Goal: Transaction & Acquisition: Obtain resource

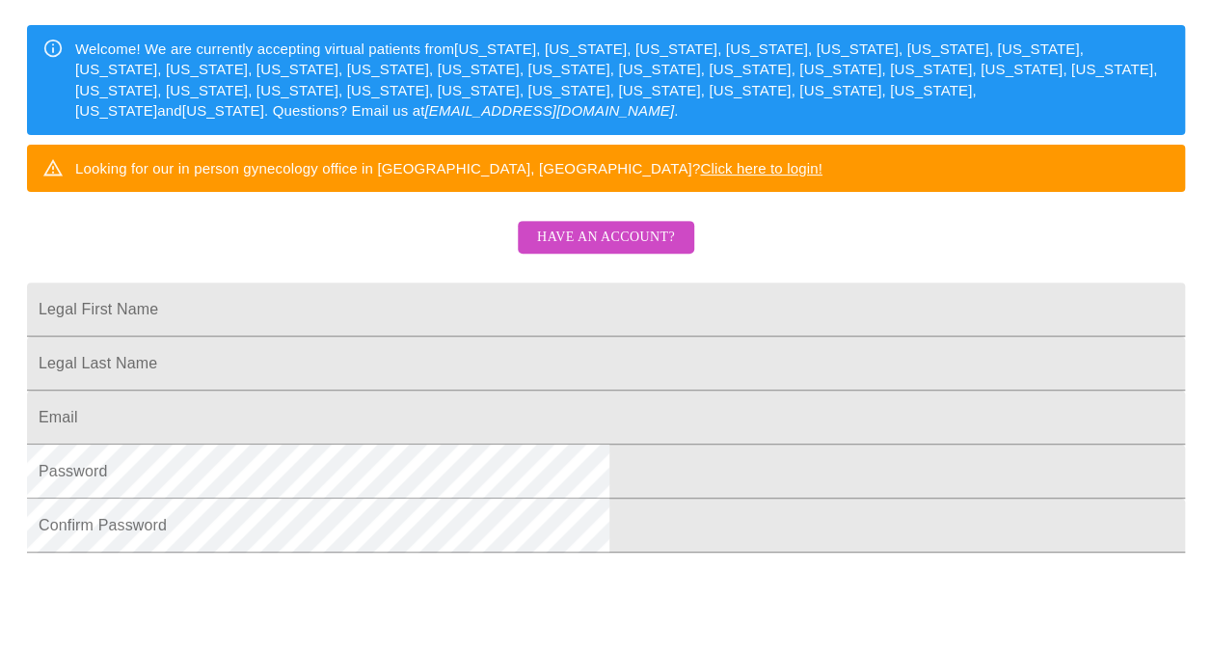
scroll to position [37, 0]
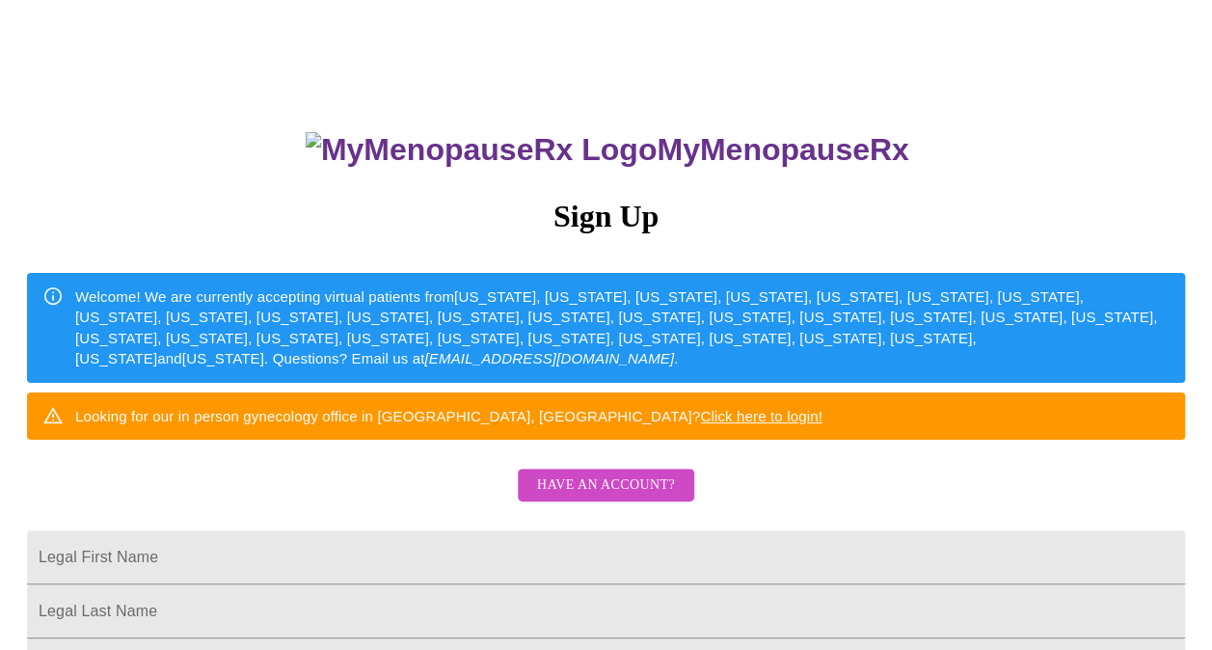
click at [797, 424] on link "Click here to login!" at bounding box center [761, 416] width 122 height 16
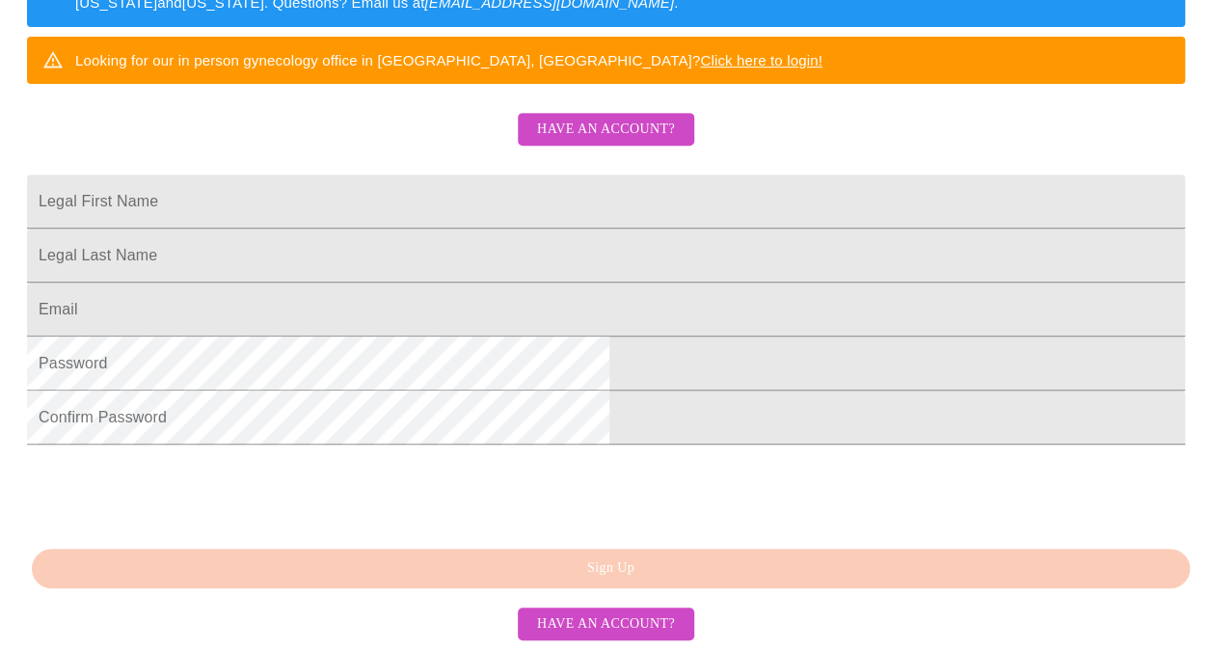
scroll to position [482, 0]
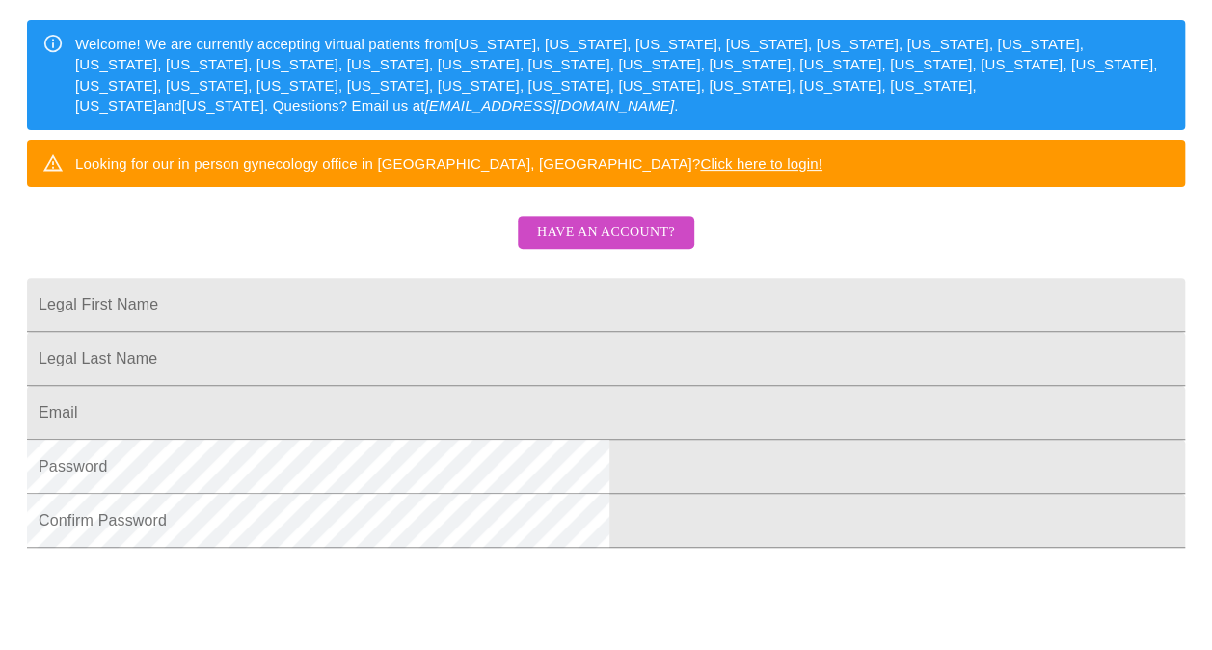
click at [644, 245] on span "Have an account?" at bounding box center [606, 233] width 138 height 24
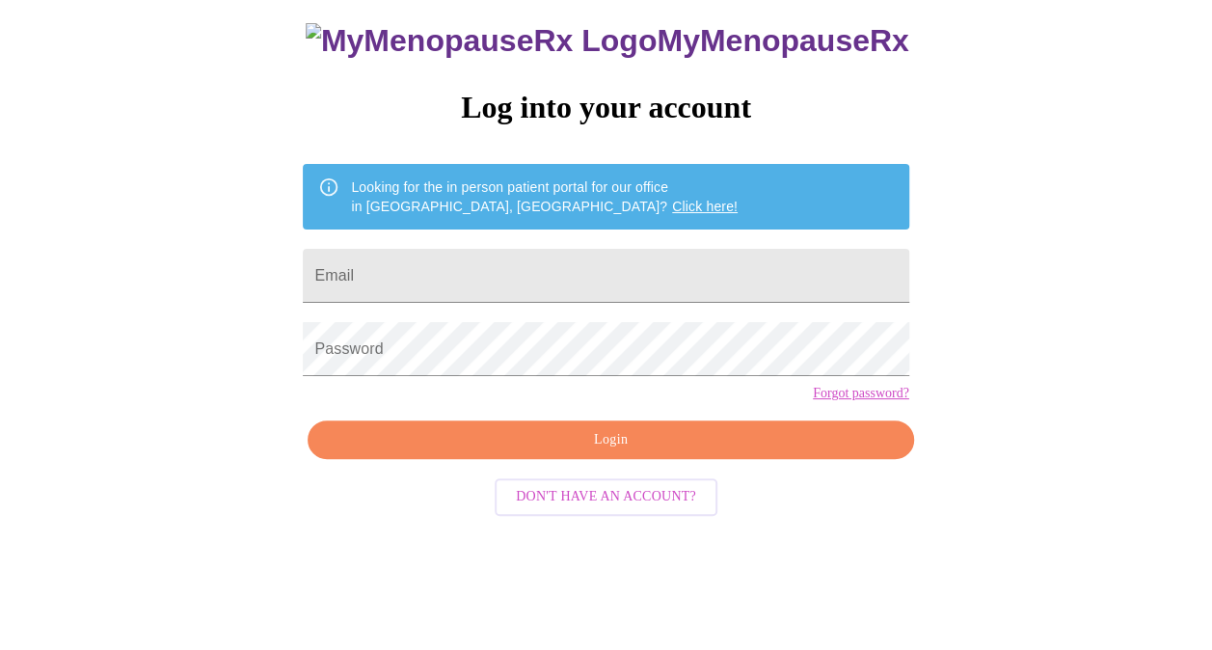
scroll to position [53, 0]
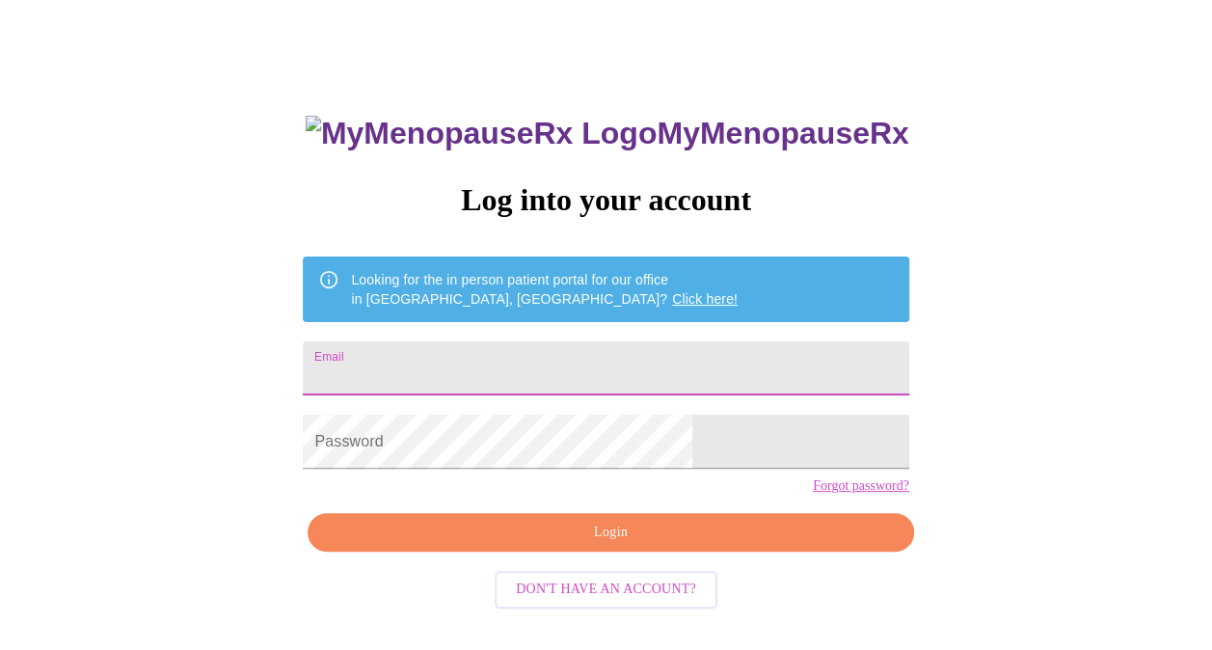
click at [603, 371] on input "Email" at bounding box center [606, 368] width 606 height 54
type input "amy@amyduncanrealtor.com"
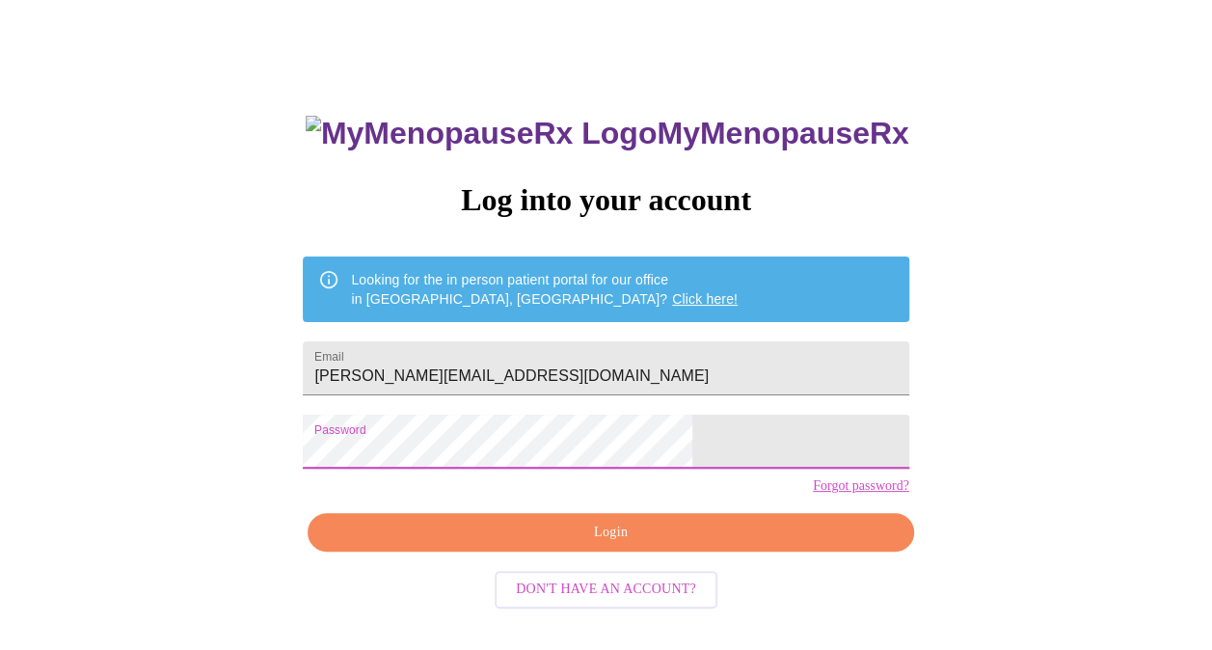
click at [636, 545] on span "Login" at bounding box center [610, 533] width 561 height 24
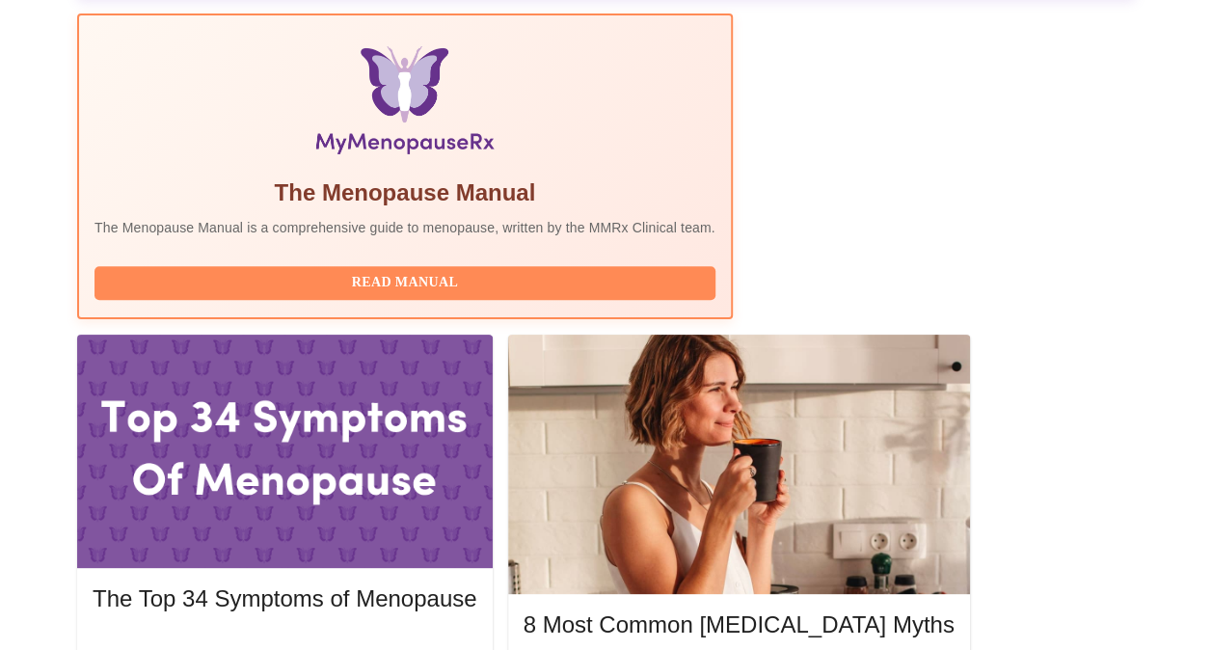
scroll to position [648, 0]
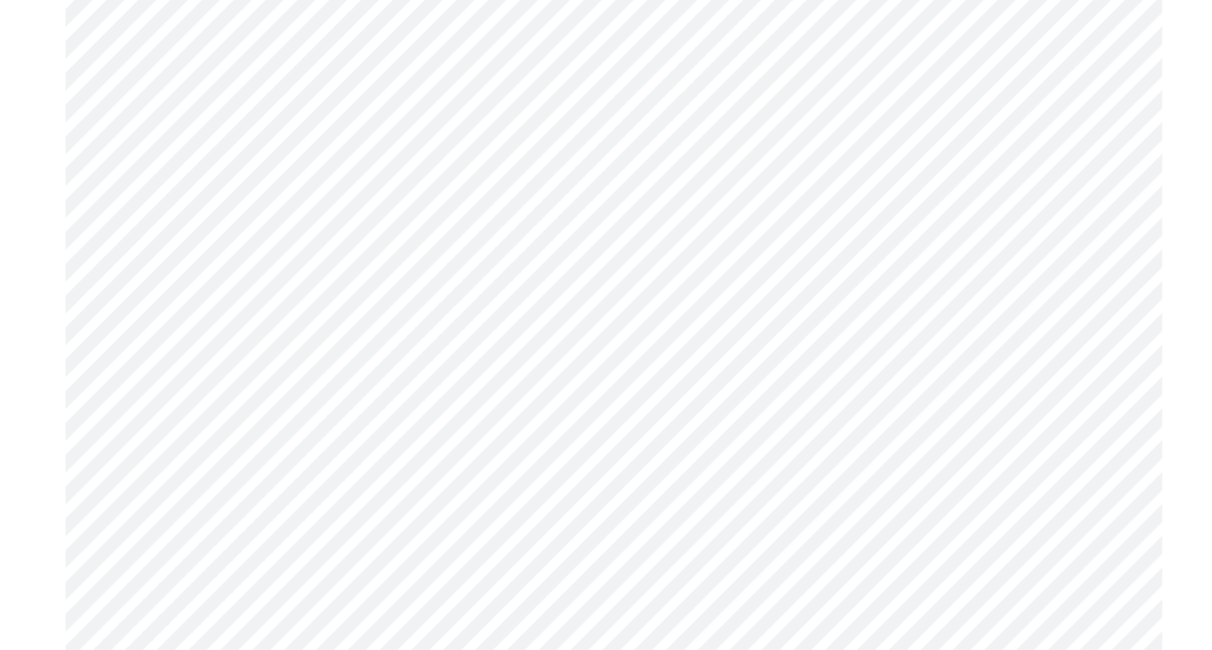
scroll to position [8158, 0]
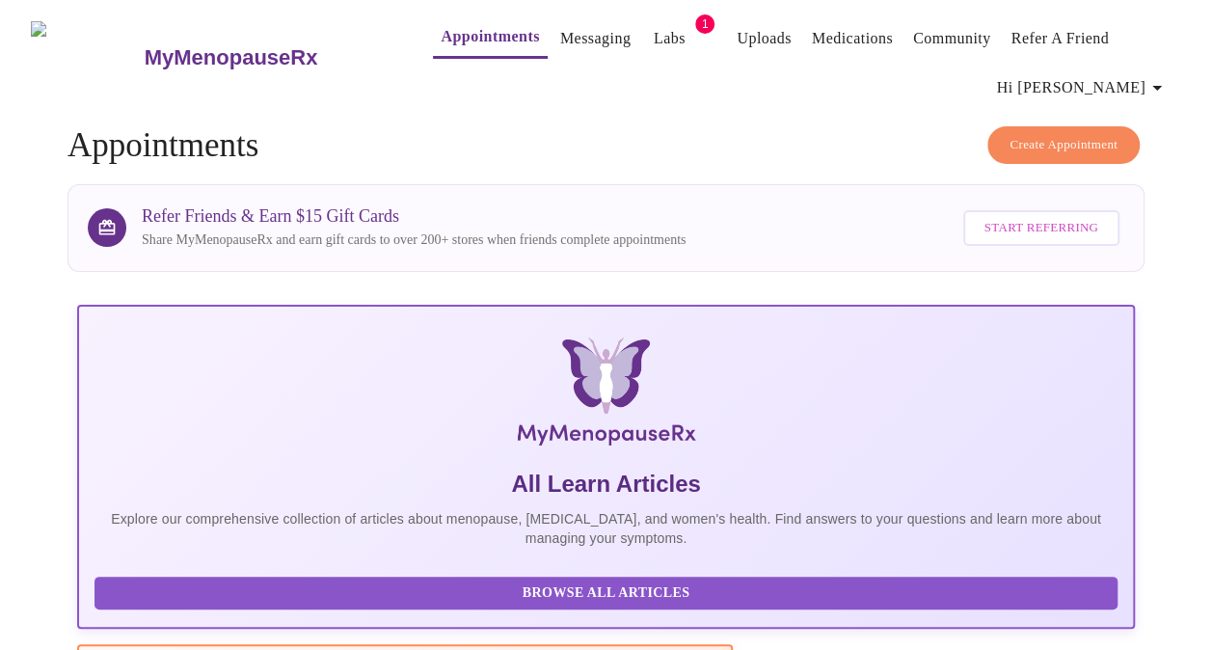
click at [654, 29] on link "Labs" at bounding box center [670, 38] width 32 height 27
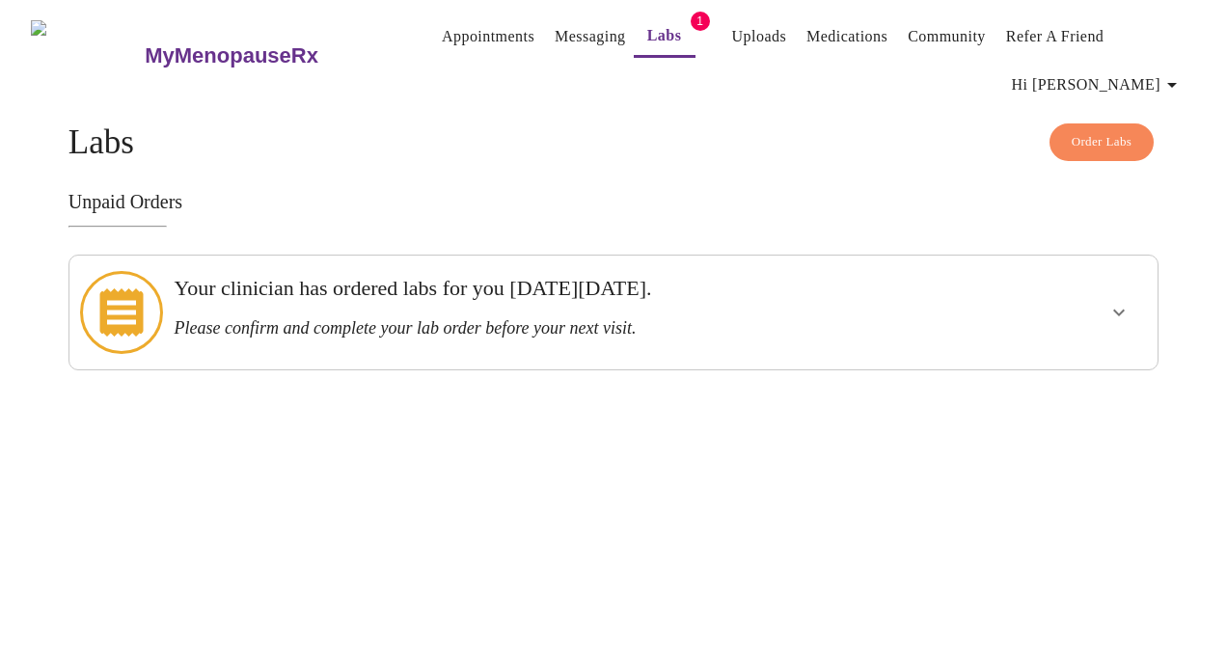
click at [539, 295] on h3 "Your clinician has ordered labs for you on Thursday, July 31st." at bounding box center [560, 288] width 773 height 25
click at [1130, 301] on icon "show more" at bounding box center [1118, 312] width 23 height 23
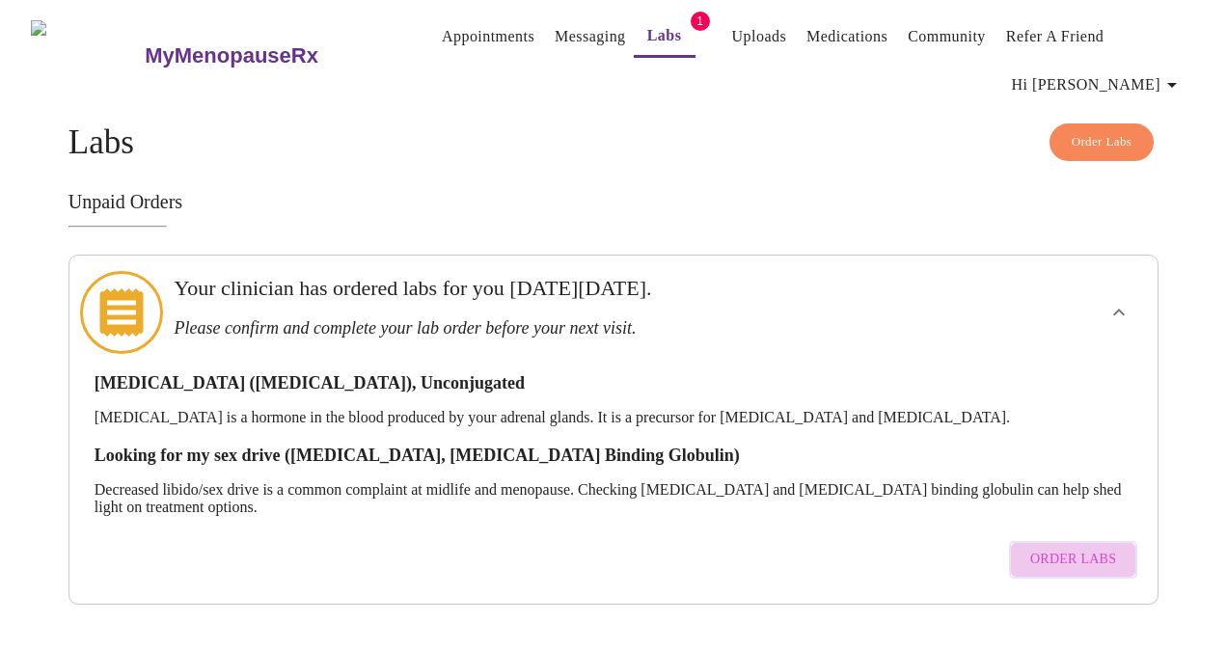
click at [1107, 548] on span "Order Labs" at bounding box center [1073, 560] width 86 height 24
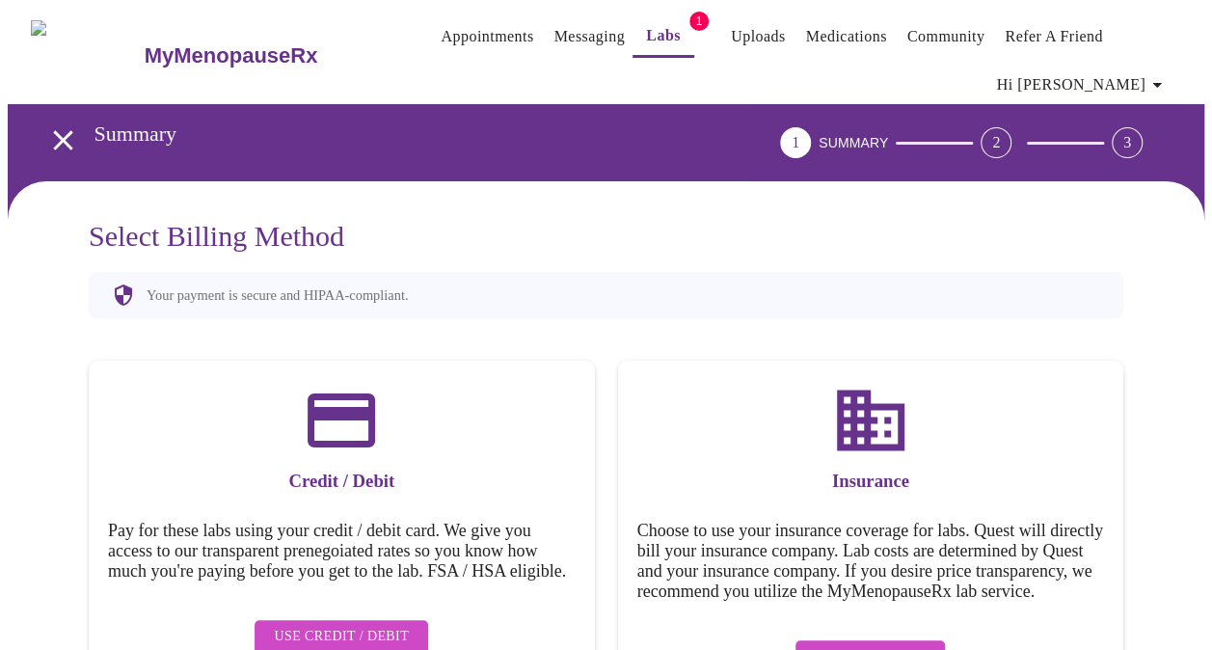
scroll to position [79, 0]
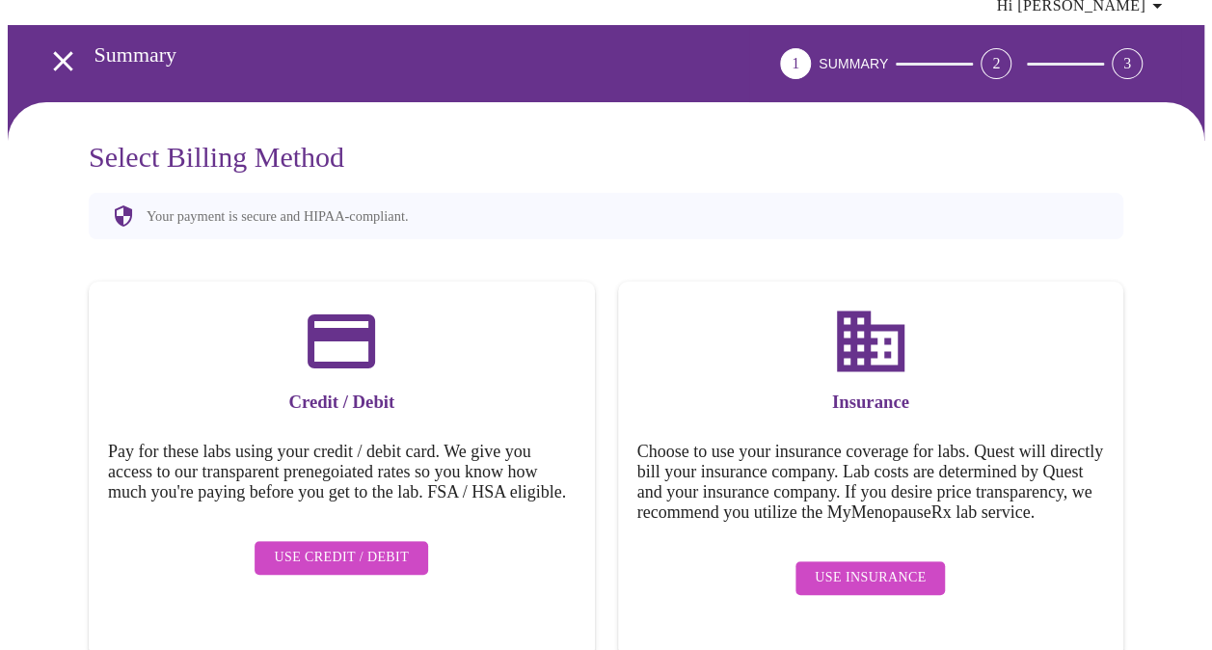
click at [878, 577] on span "Use Insurance" at bounding box center [870, 578] width 111 height 24
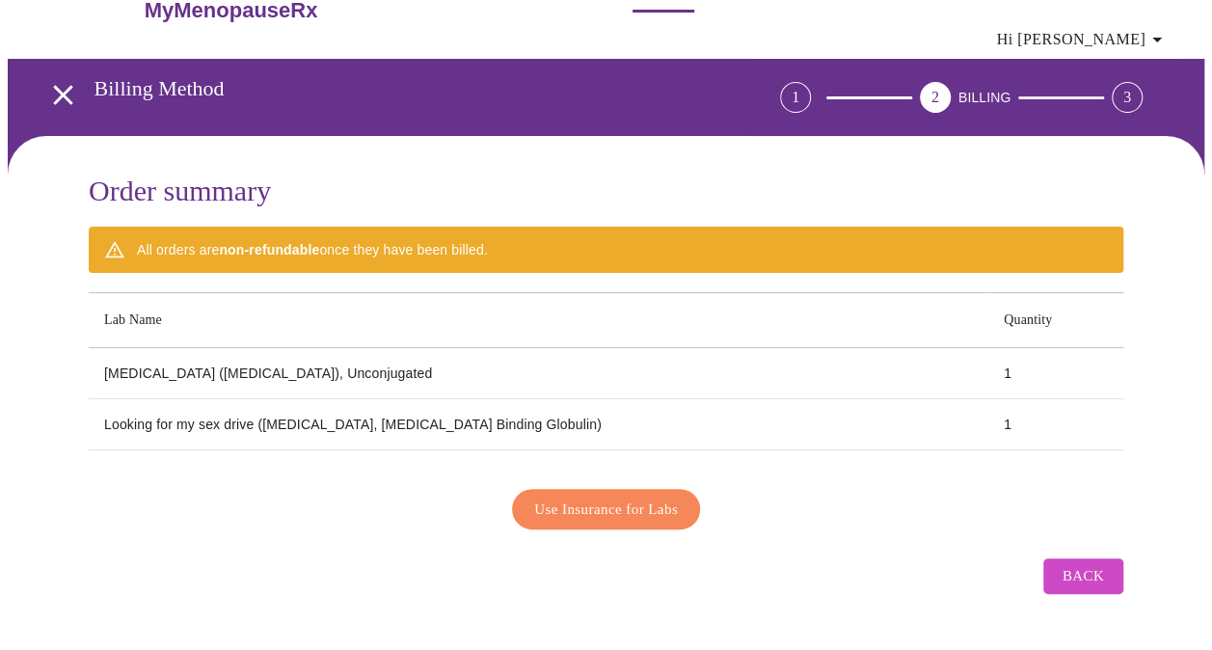
scroll to position [26, 0]
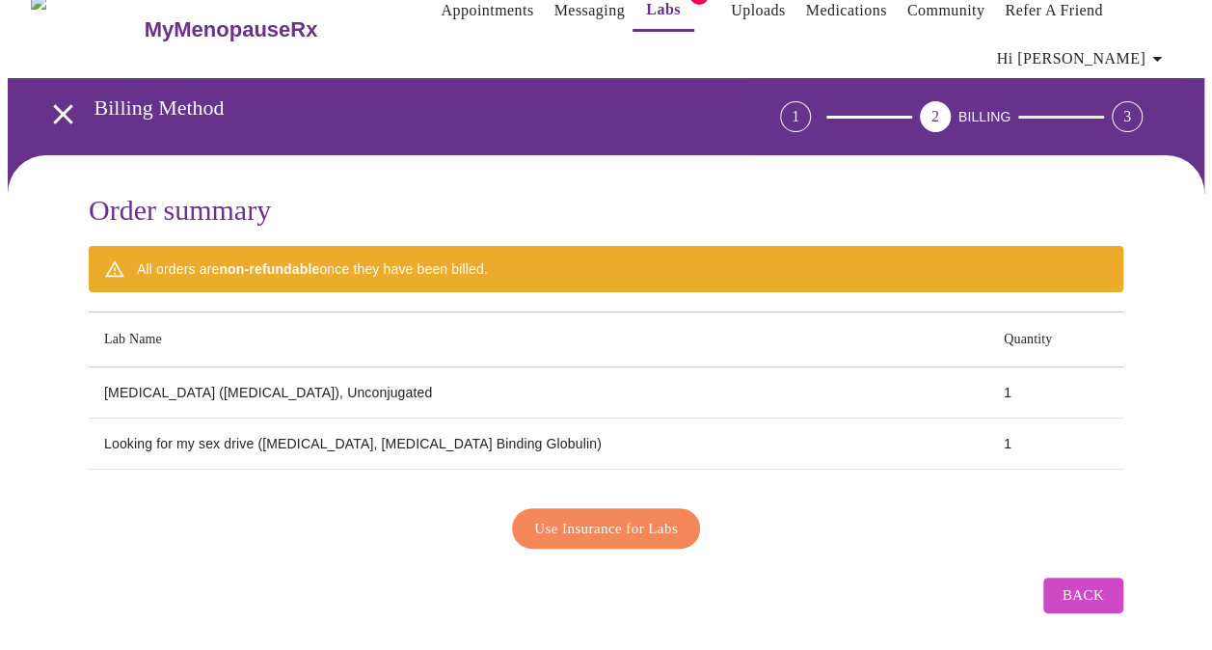
click at [218, 340] on th "Lab Name" at bounding box center [539, 339] width 900 height 55
click at [637, 525] on span "Use Insurance for Labs" at bounding box center [606, 528] width 144 height 25
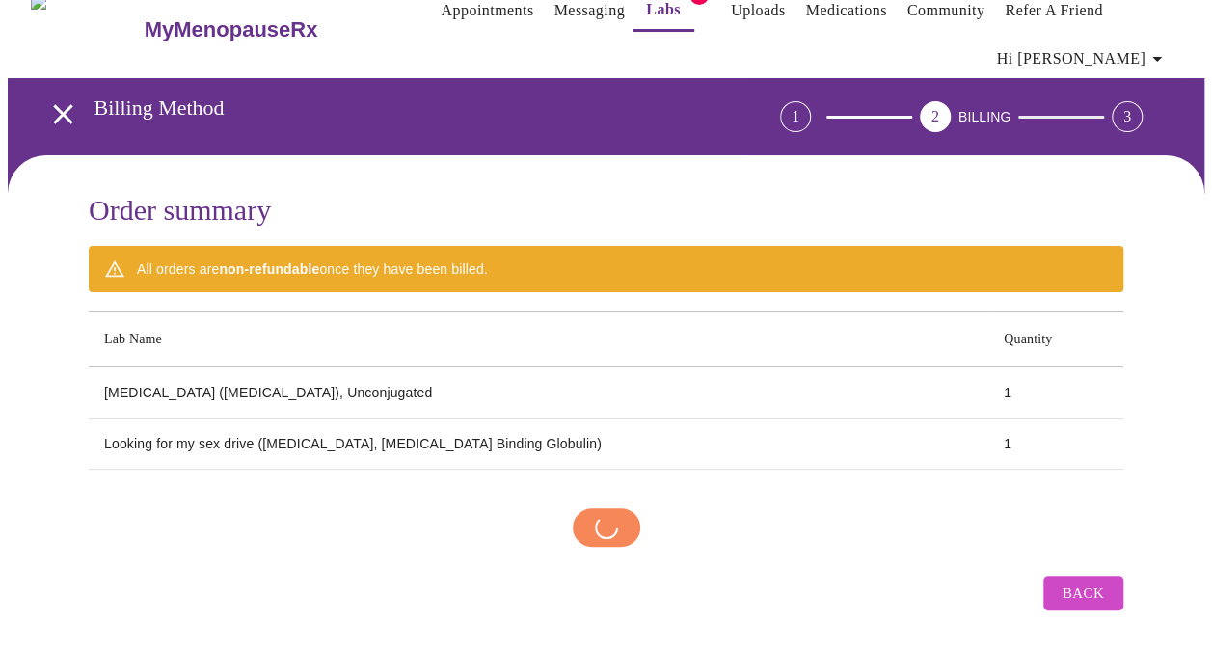
scroll to position [23, 0]
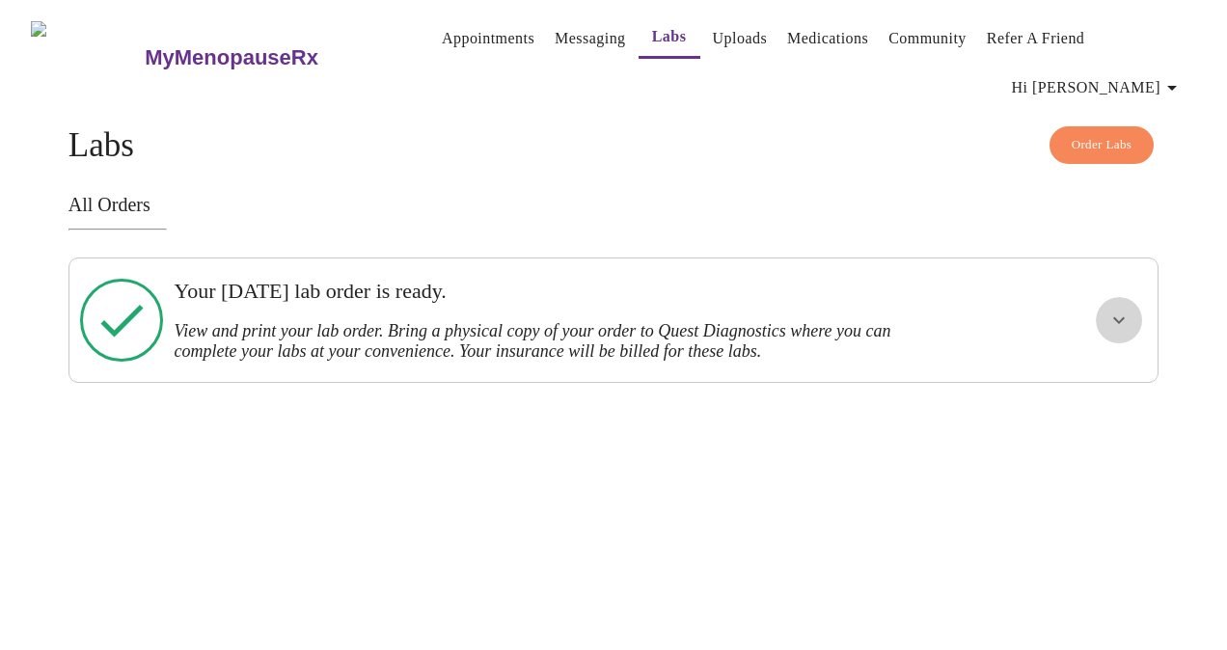
click at [1121, 309] on icon "show more" at bounding box center [1118, 320] width 23 height 23
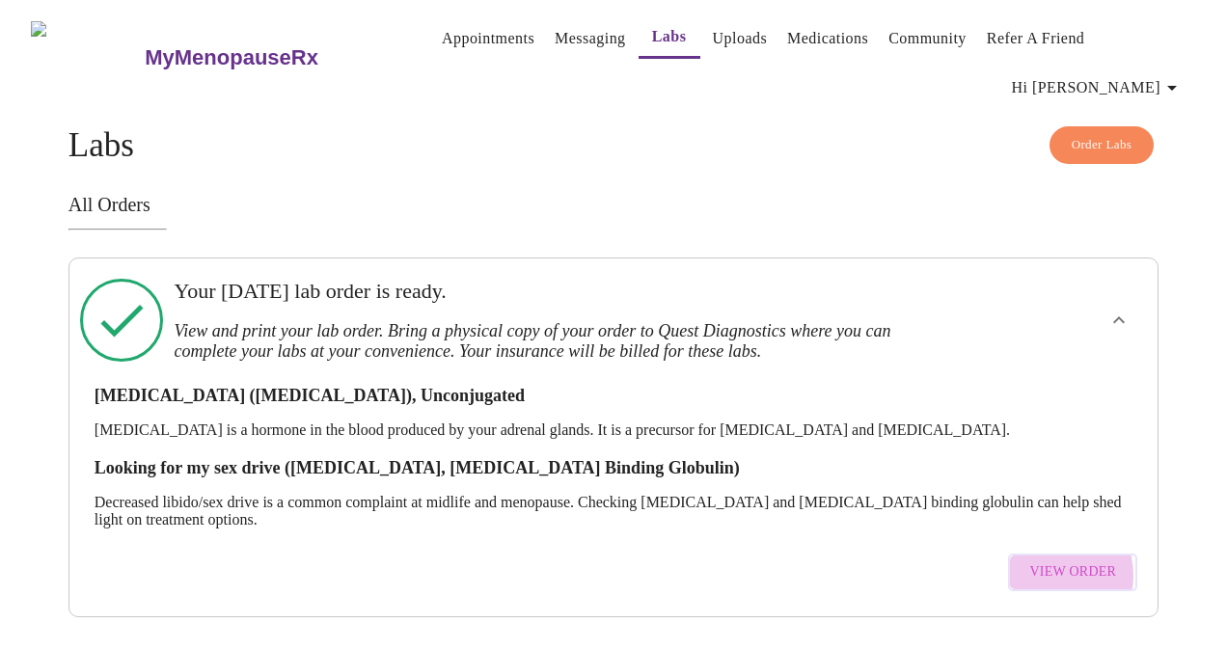
click at [1058, 560] on span "View Order" at bounding box center [1072, 572] width 87 height 24
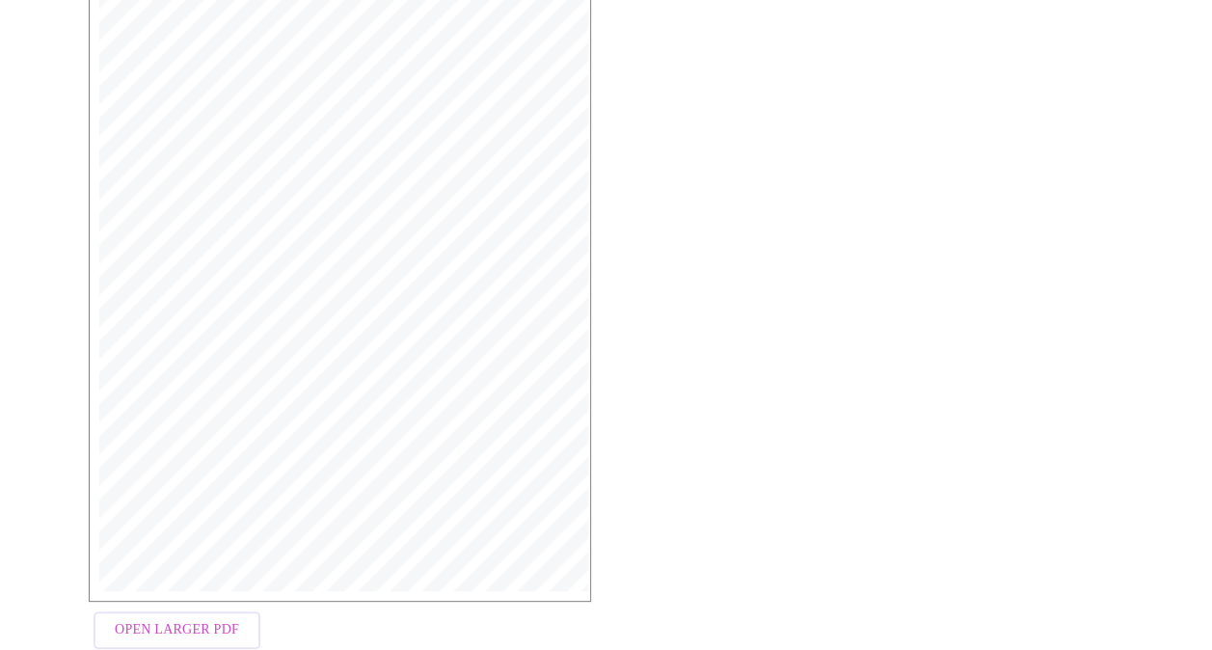
scroll to position [469, 0]
click at [181, 590] on span "Open Larger PDF" at bounding box center [177, 602] width 124 height 24
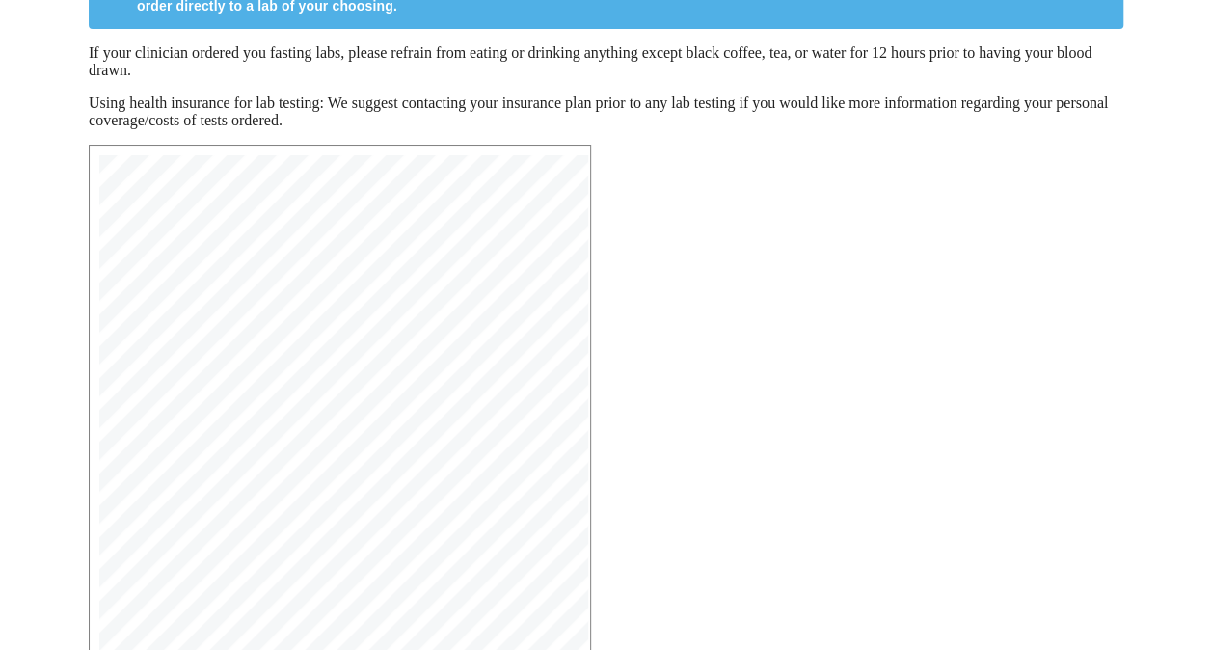
scroll to position [179, 0]
